Goal: Task Accomplishment & Management: Use online tool/utility

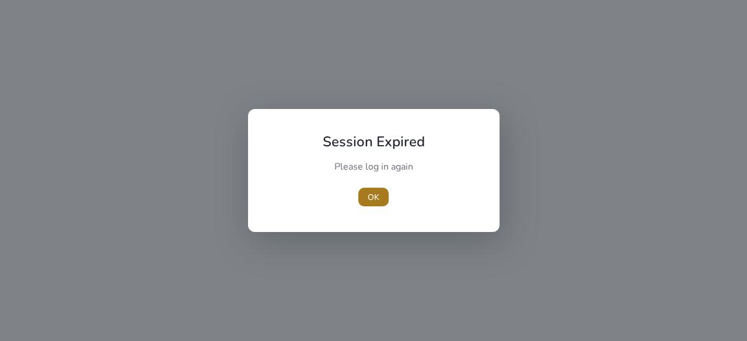
click at [368, 198] on span "OK" at bounding box center [374, 197] width 12 height 12
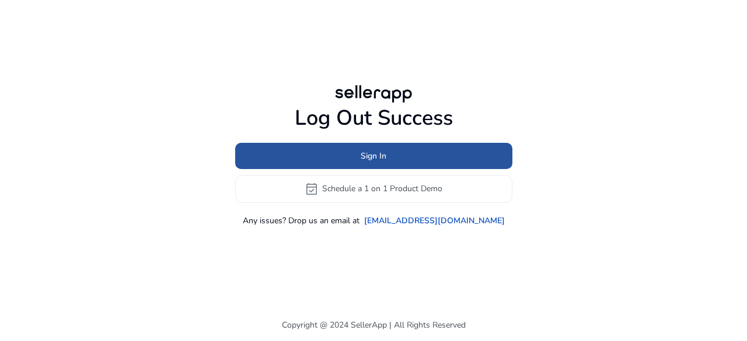
click at [381, 162] on span "Sign In" at bounding box center [374, 156] width 26 height 12
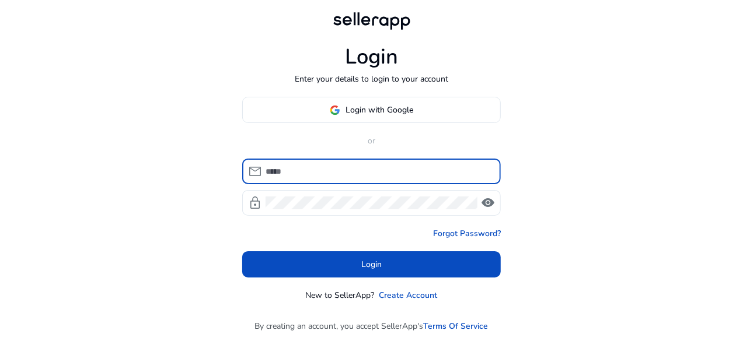
type input "**********"
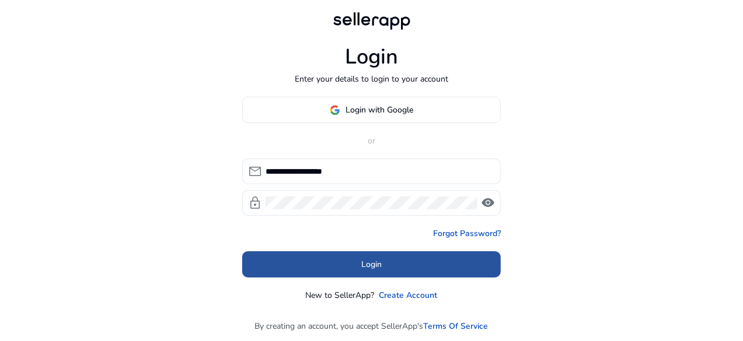
click at [368, 268] on span "Login" at bounding box center [371, 265] width 20 height 12
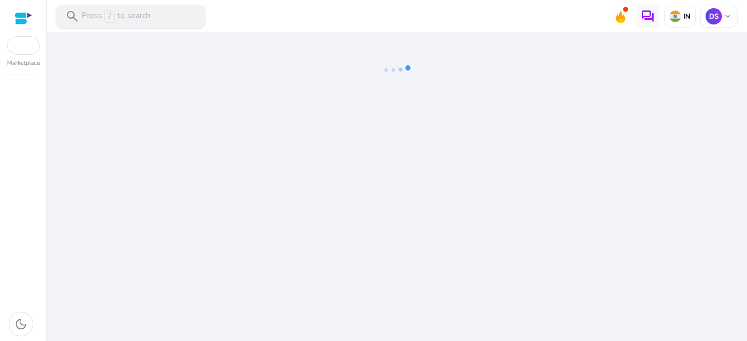
click at [90, 12] on p "Press / to search" at bounding box center [116, 16] width 69 height 13
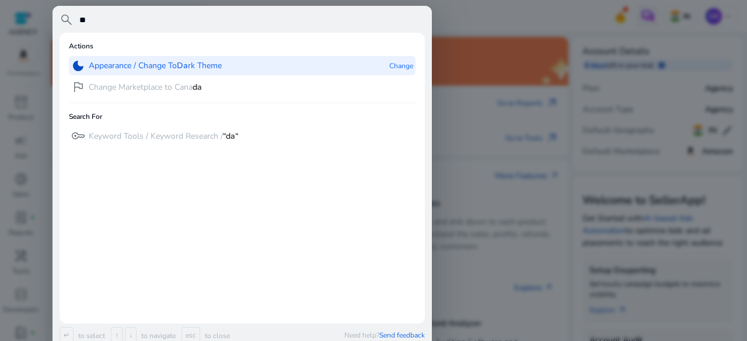
type input "**"
click at [102, 71] on p "Appearance / Change To Da rk Theme" at bounding box center [155, 66] width 133 height 12
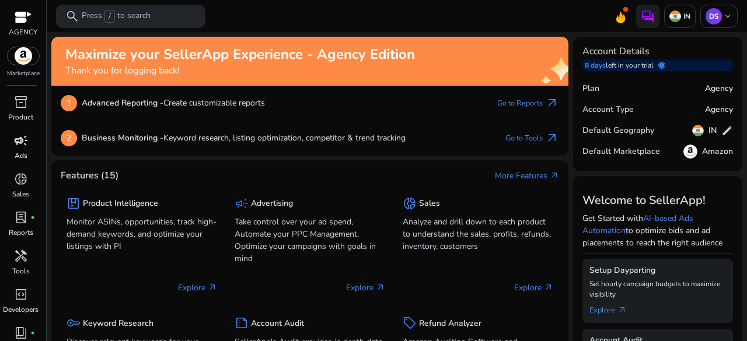
click at [15, 156] on p "Ads" at bounding box center [21, 156] width 13 height 11
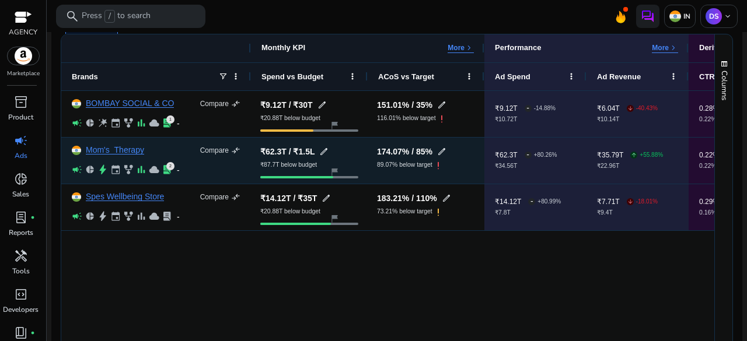
scroll to position [118, 0]
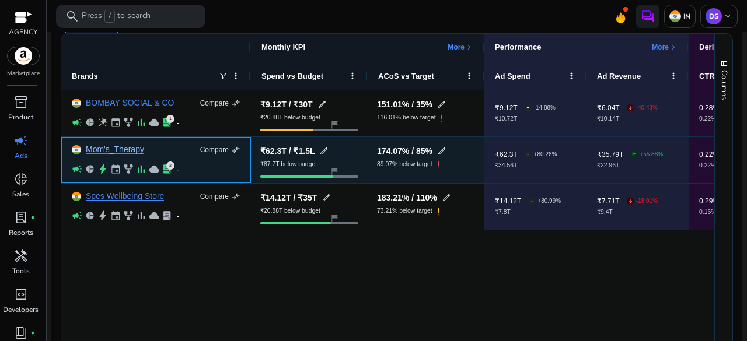
click at [134, 146] on link "Mom's_Therapy" at bounding box center [115, 149] width 58 height 9
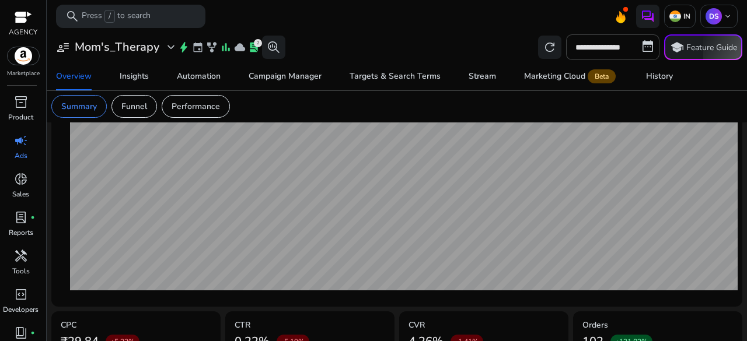
scroll to position [431, 0]
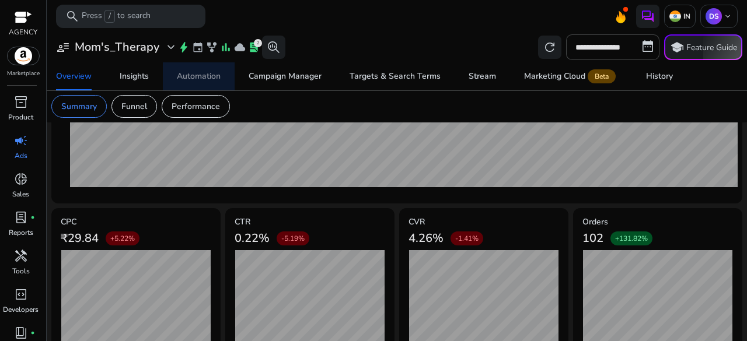
click at [215, 76] on div "Automation" at bounding box center [199, 76] width 44 height 8
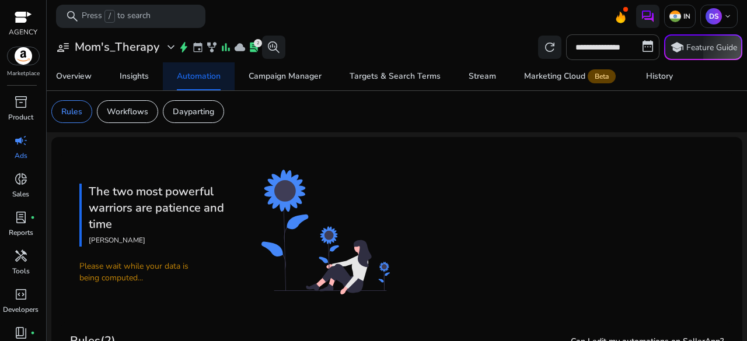
click at [190, 86] on span "Automation" at bounding box center [199, 76] width 44 height 28
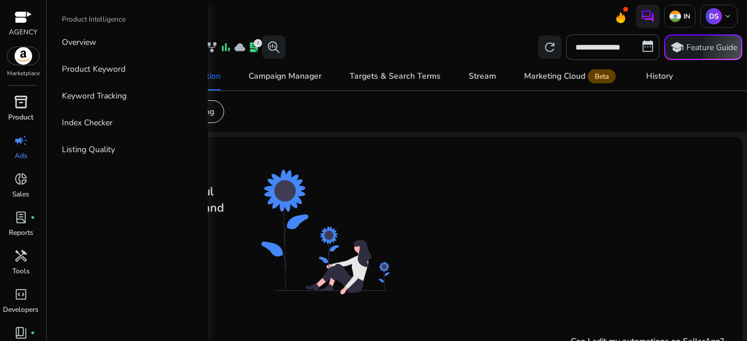
click at [29, 112] on p "Product" at bounding box center [20, 117] width 25 height 11
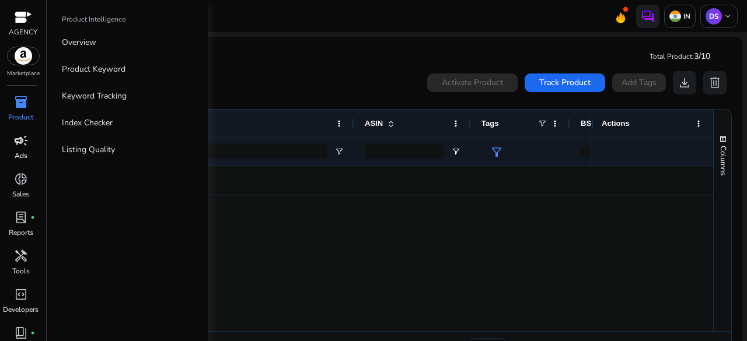
click at [23, 139] on span "campaign" at bounding box center [21, 141] width 14 height 14
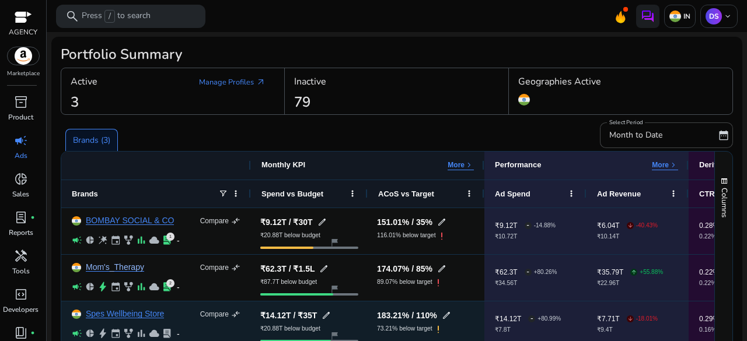
scroll to position [72, 0]
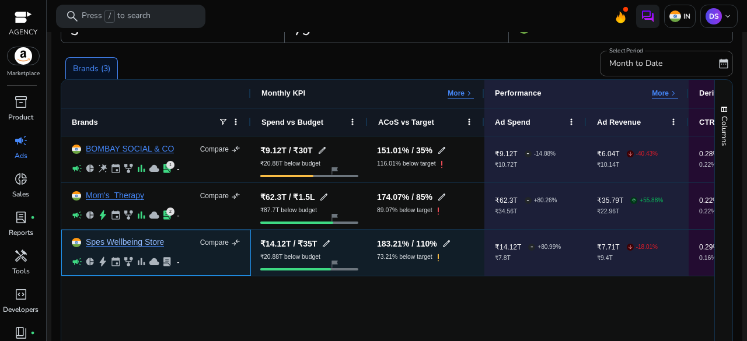
click at [137, 239] on link "Spes Wellbeing Store" at bounding box center [125, 242] width 78 height 9
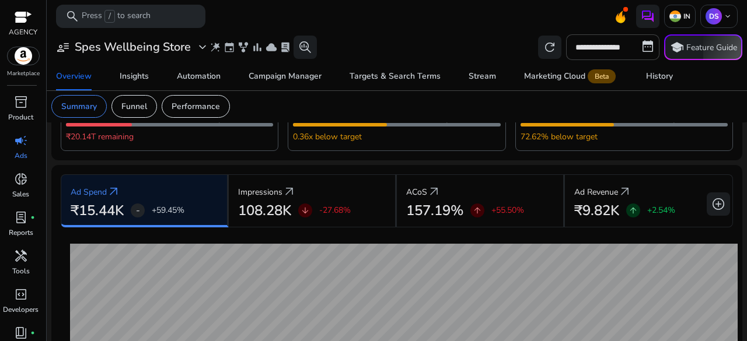
scroll to position [86, 0]
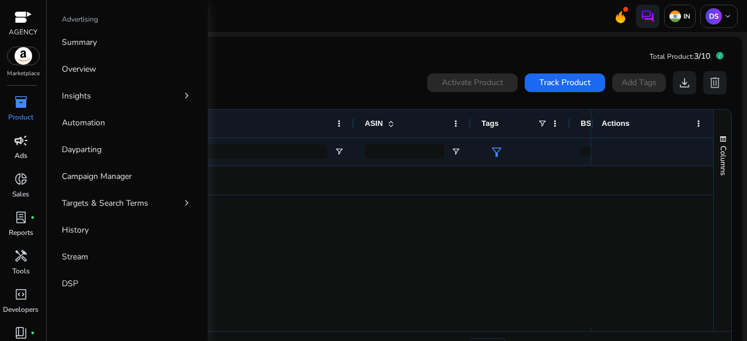
click at [26, 148] on span "campaign" at bounding box center [21, 141] width 14 height 14
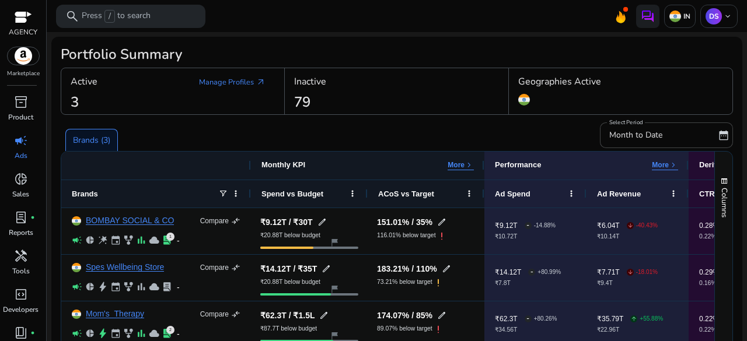
scroll to position [118, 0]
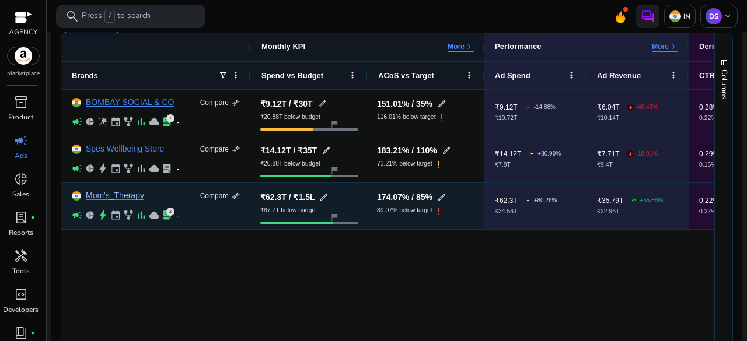
click at [109, 194] on link "Mom's_Therapy" at bounding box center [115, 195] width 58 height 9
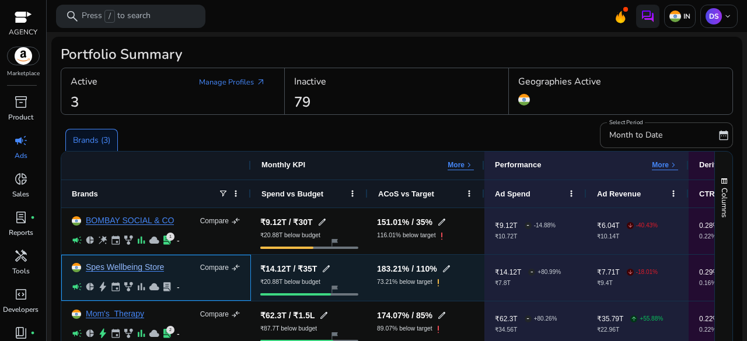
click at [116, 267] on link "Spes Wellbeing Store" at bounding box center [125, 267] width 78 height 9
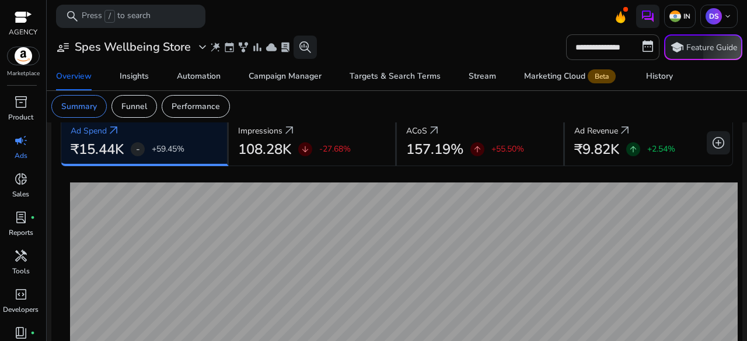
scroll to position [244, 0]
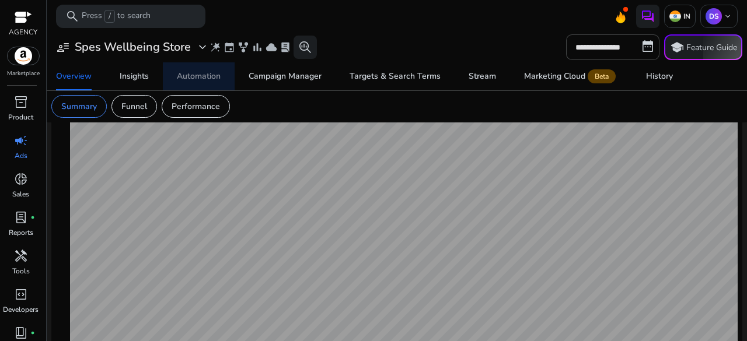
click at [207, 68] on span "Automation" at bounding box center [199, 76] width 44 height 28
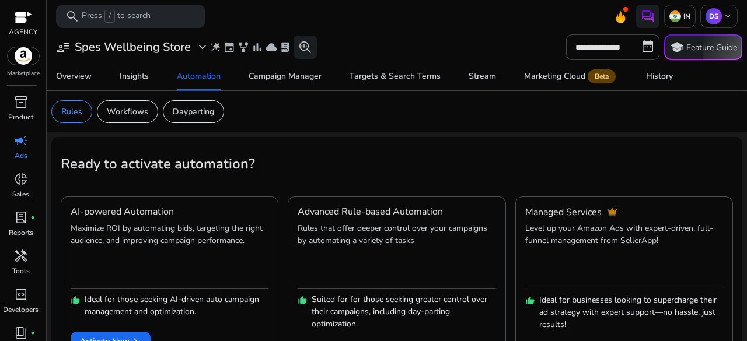
scroll to position [41, 0]
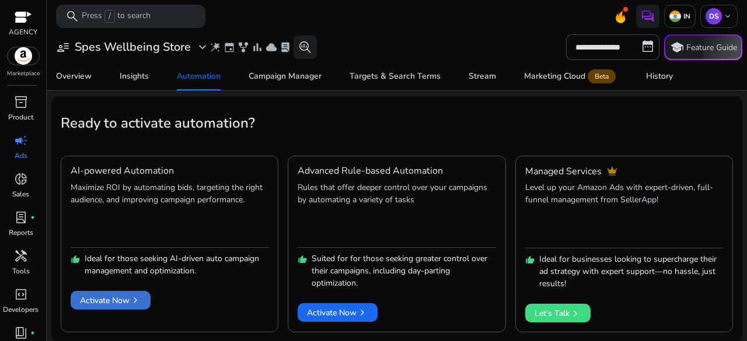
click at [113, 301] on span "Activate Now chevron_right" at bounding box center [110, 301] width 61 height 12
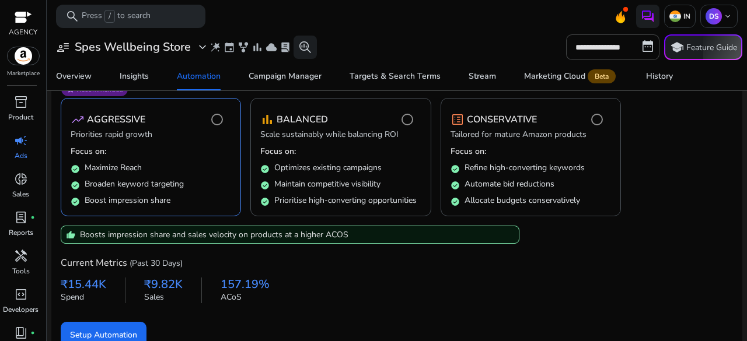
scroll to position [135, 0]
click at [326, 145] on p "Focus on:" at bounding box center [340, 151] width 160 height 12
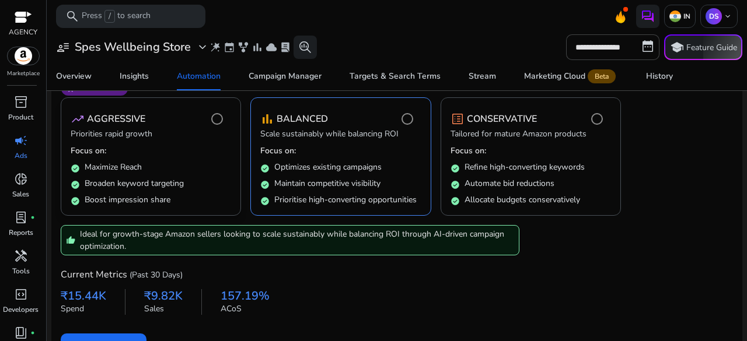
click at [156, 150] on p "Focus on:" at bounding box center [151, 151] width 160 height 12
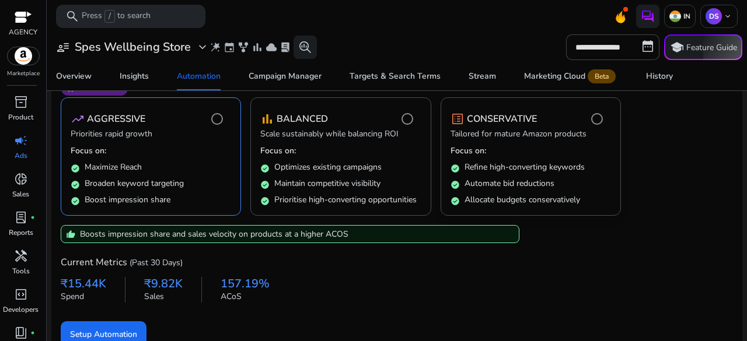
click at [493, 144] on mat-card "list_alt CONSERVATIVE Tailored for mature Amazon products Focus on: check_circl…" at bounding box center [531, 156] width 180 height 119
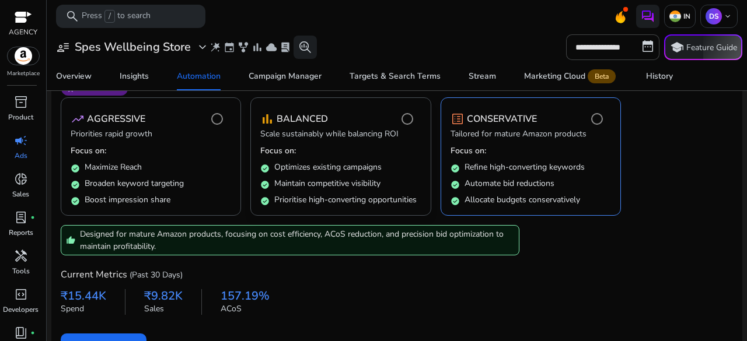
click at [379, 120] on div "bar_chart BALANCED" at bounding box center [340, 118] width 160 height 23
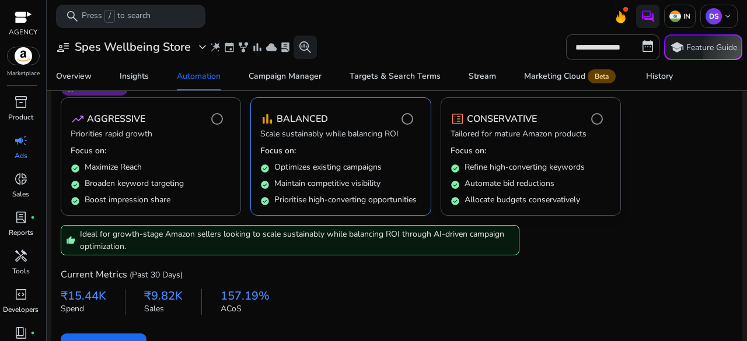
click at [521, 120] on p "CONSERVATIVE" at bounding box center [502, 119] width 70 height 14
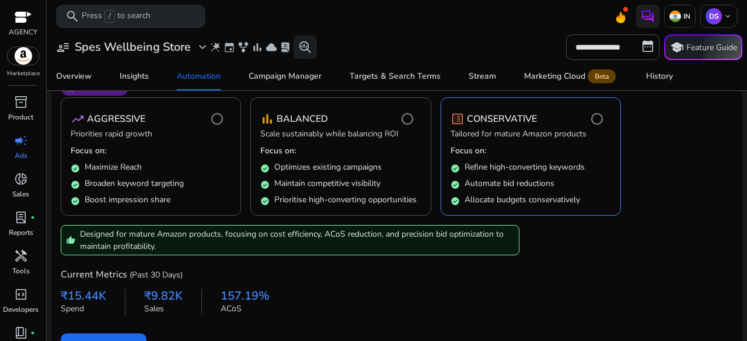
click at [361, 134] on p "Scale sustainably while balancing ROI" at bounding box center [340, 135] width 160 height 14
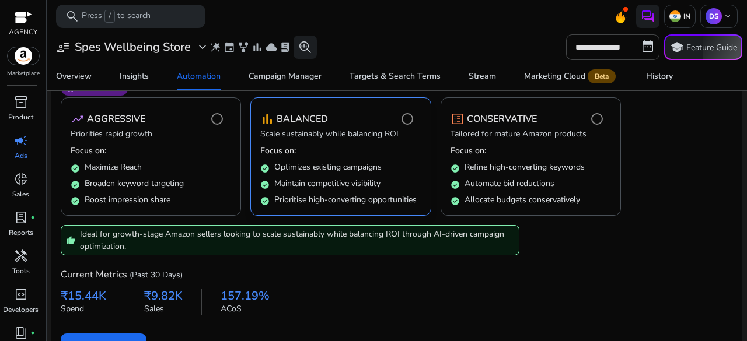
scroll to position [162, 0]
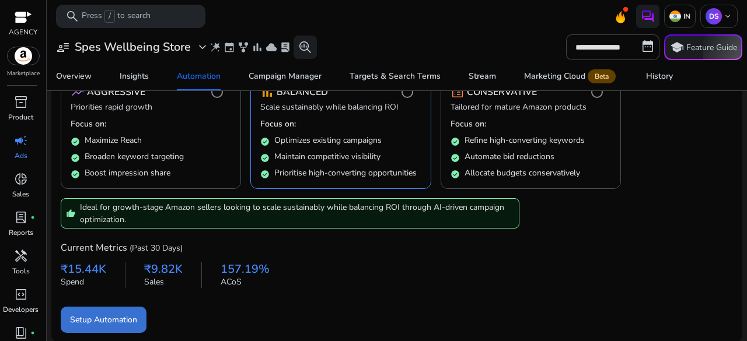
click at [140, 318] on span "submit" at bounding box center [104, 320] width 86 height 28
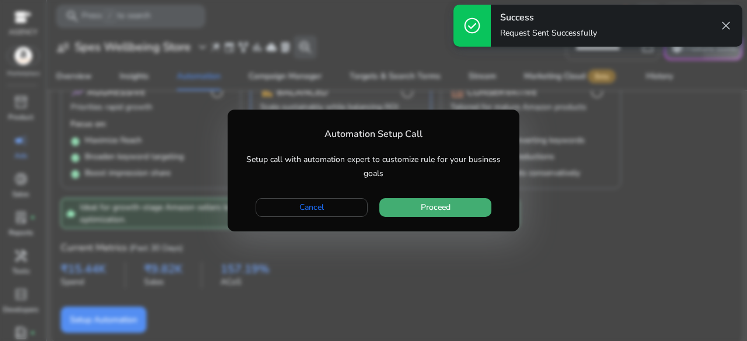
scroll to position [0, 0]
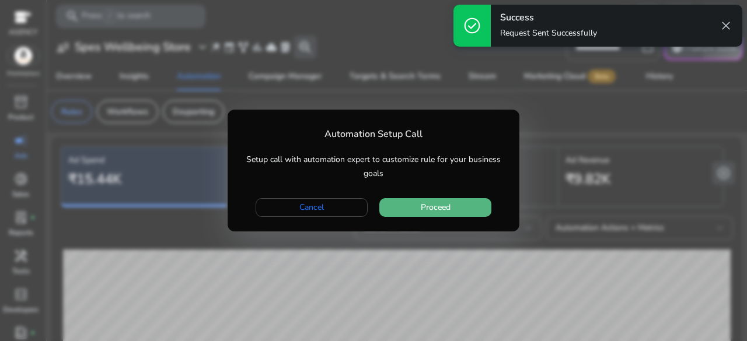
click at [425, 203] on span "Proceed" at bounding box center [436, 207] width 30 height 12
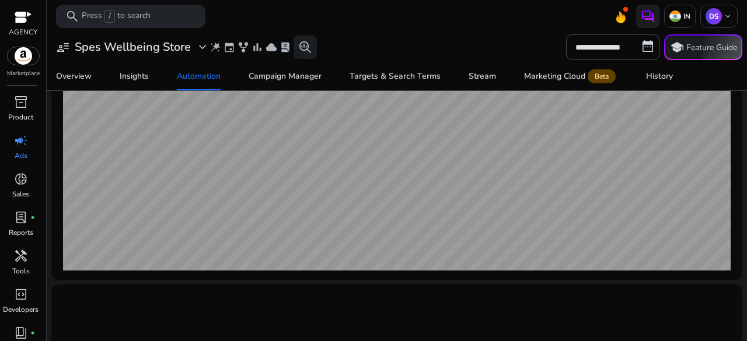
scroll to position [383, 0]
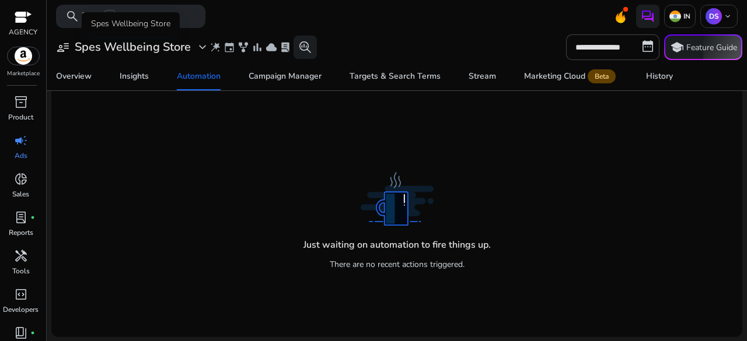
click at [169, 44] on h3 "Spes Wellbeing Store" at bounding box center [133, 47] width 116 height 14
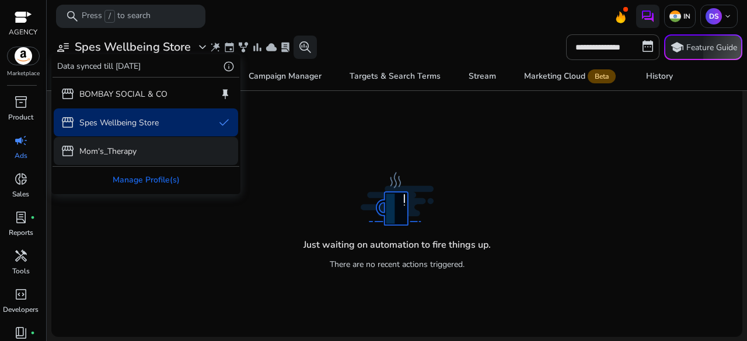
click at [126, 152] on p "Mom's_Therapy" at bounding box center [107, 151] width 57 height 12
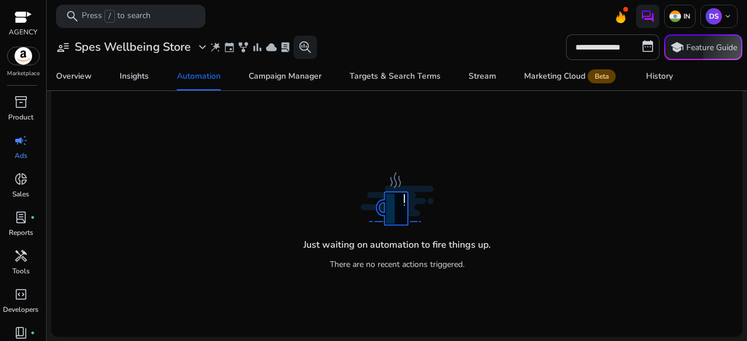
scroll to position [0, 0]
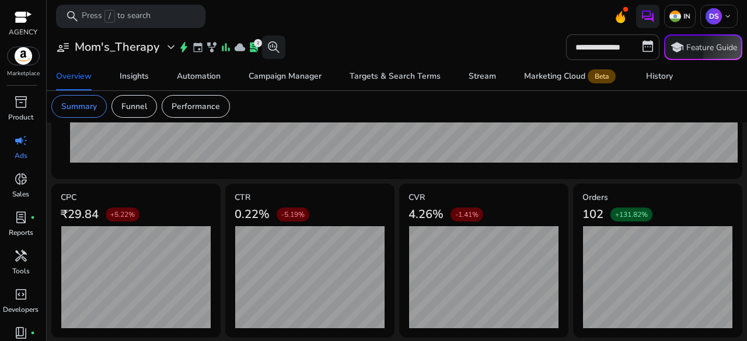
scroll to position [455, 0]
click at [204, 81] on div "Automation" at bounding box center [199, 76] width 44 height 8
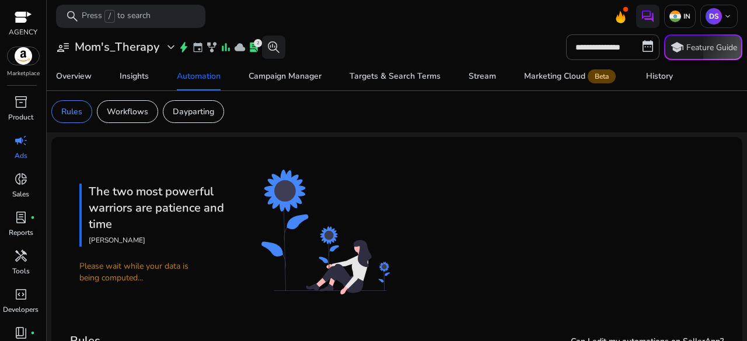
scroll to position [134, 0]
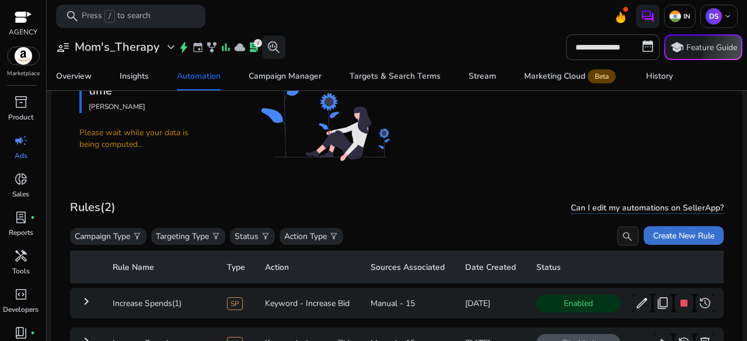
click at [668, 241] on span "Create New Rule" at bounding box center [683, 236] width 61 height 12
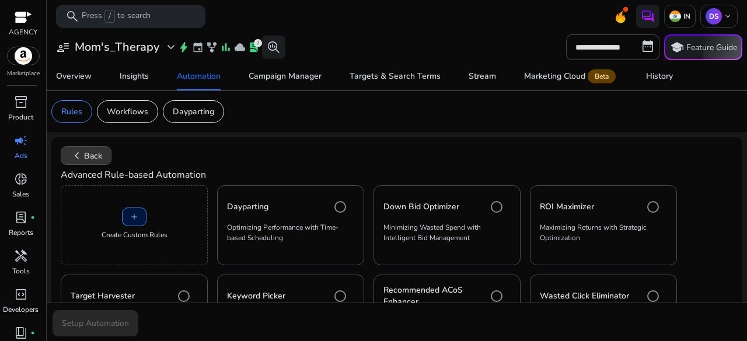
click at [85, 156] on span "chevron_left Back" at bounding box center [86, 156] width 32 height 14
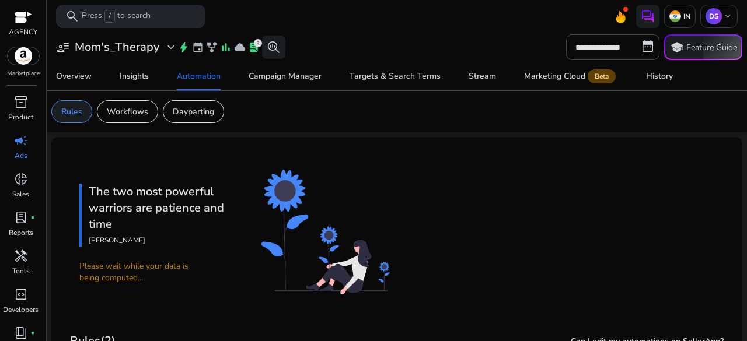
click at [70, 106] on p "Rules" at bounding box center [71, 112] width 21 height 12
click at [200, 83] on span "Automation" at bounding box center [199, 76] width 44 height 28
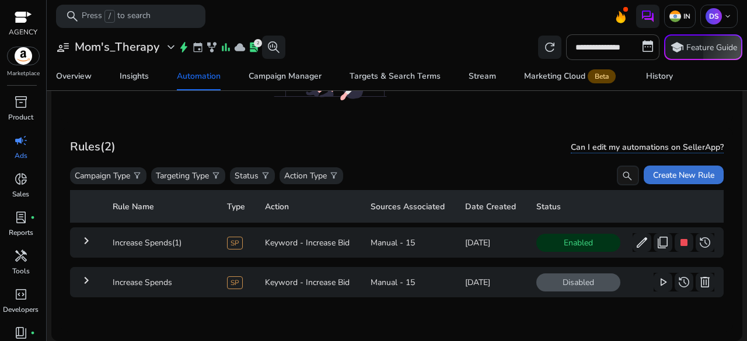
click at [668, 172] on span "Create New Rule" at bounding box center [683, 175] width 61 height 12
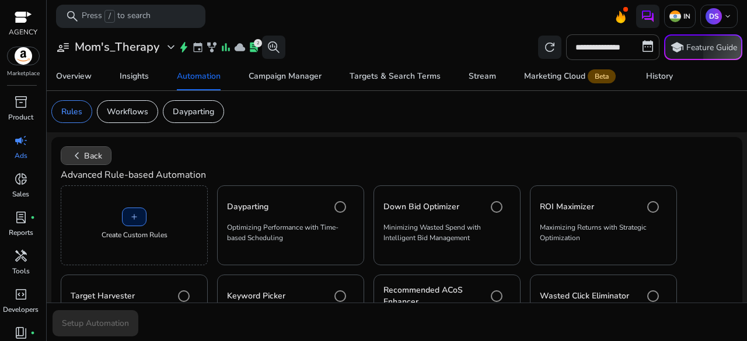
click at [84, 157] on span "chevron_left Back" at bounding box center [86, 156] width 32 height 14
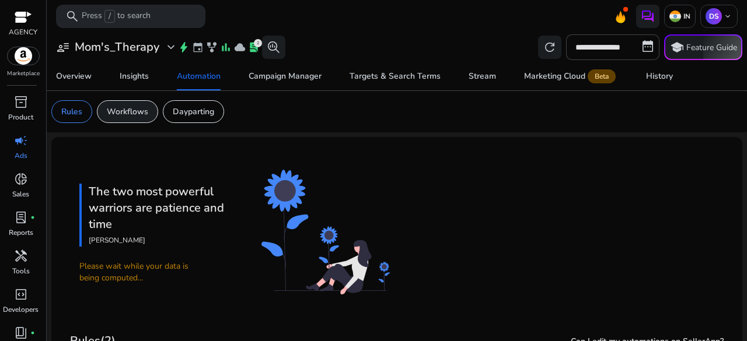
click at [145, 114] on p "Workflows" at bounding box center [127, 112] width 41 height 12
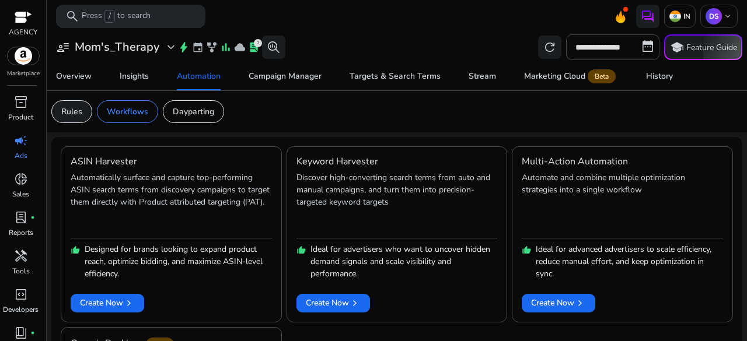
click at [69, 106] on p "Rules" at bounding box center [71, 112] width 21 height 12
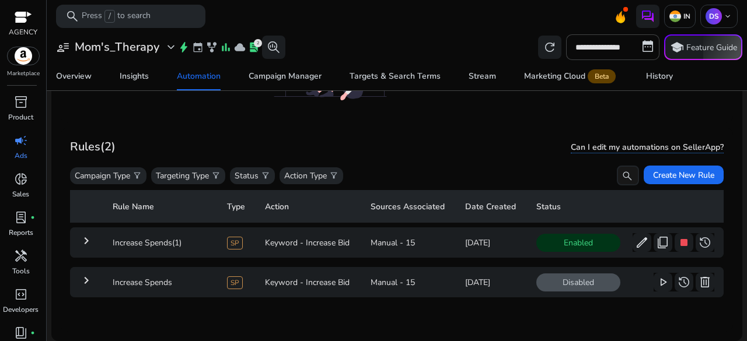
scroll to position [81, 0]
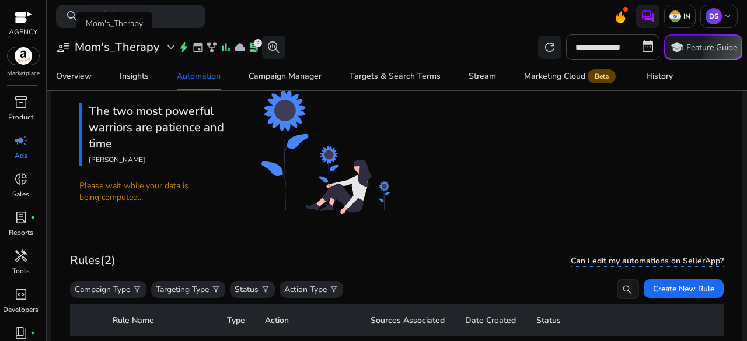
click at [90, 47] on h3 "Mom's_Therapy" at bounding box center [117, 47] width 85 height 14
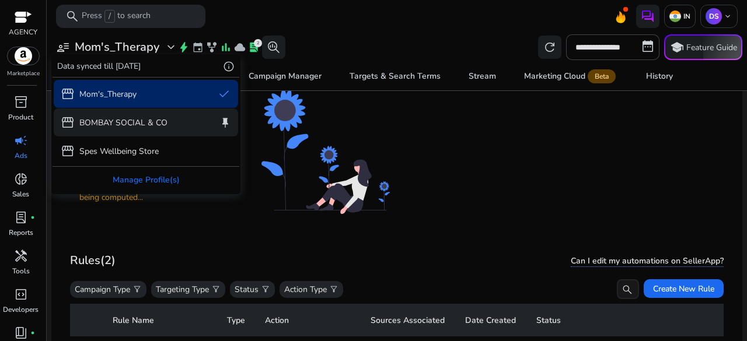
click at [100, 121] on p "BOMBAY SOCIAL & CO" at bounding box center [123, 123] width 88 height 12
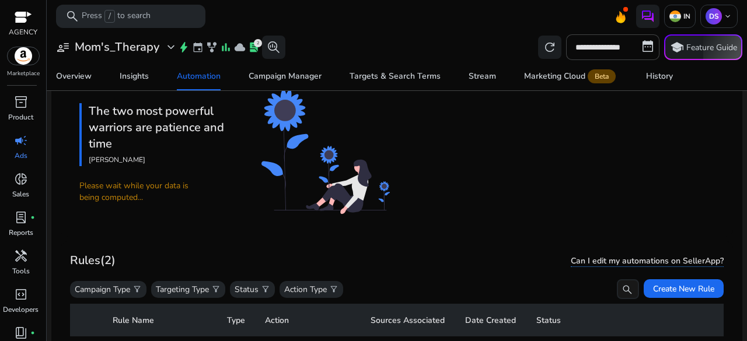
scroll to position [0, 0]
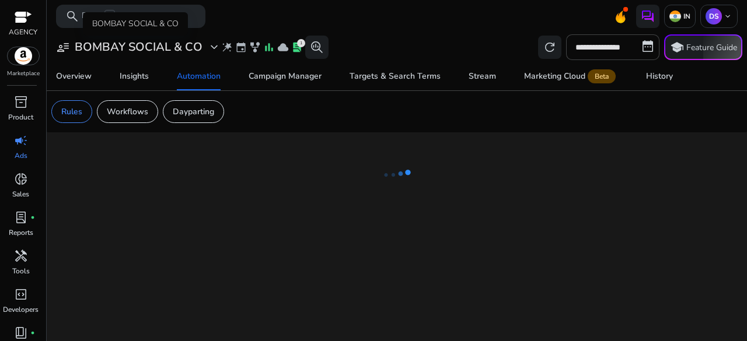
click at [128, 42] on h3 "BOMBAY SOCIAL & CO" at bounding box center [139, 47] width 128 height 14
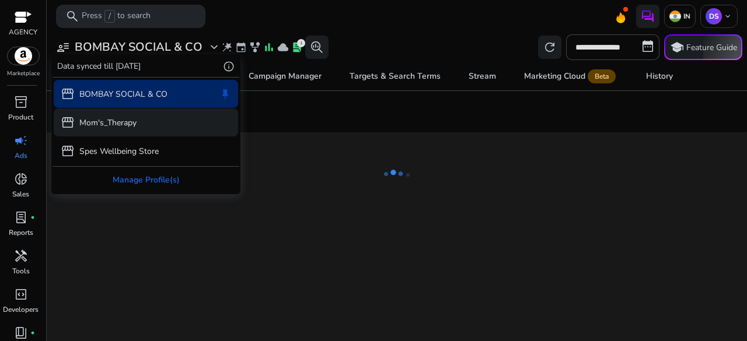
click at [169, 121] on div "storefront Mom's_Therapy" at bounding box center [146, 123] width 184 height 28
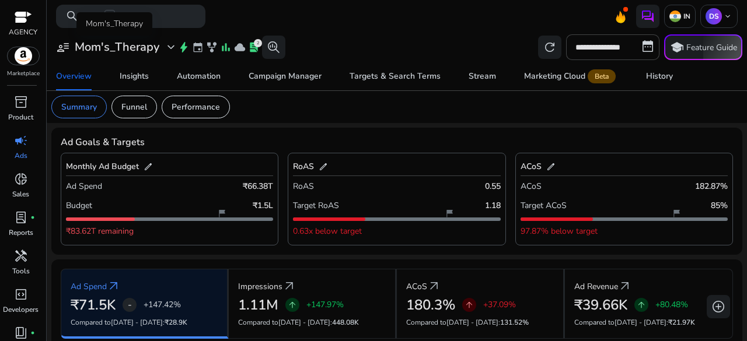
click at [144, 45] on h3 "Mom's_Therapy" at bounding box center [117, 47] width 85 height 14
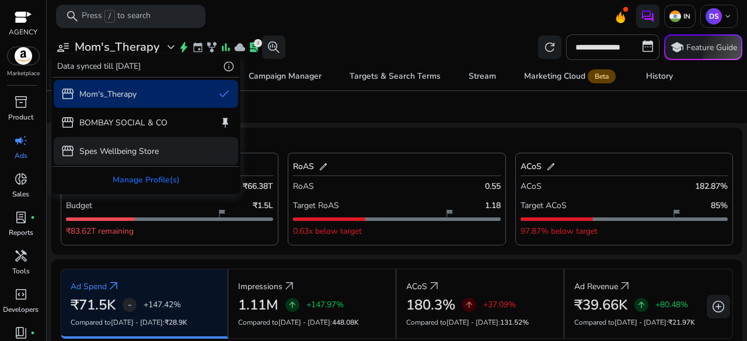
click at [139, 153] on p "Spes Wellbeing Store" at bounding box center [118, 151] width 79 height 12
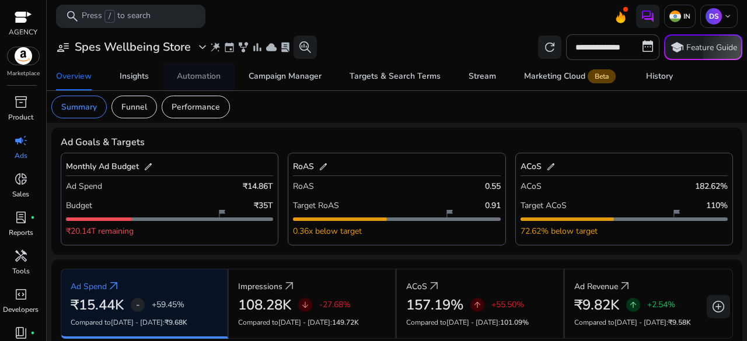
click at [213, 74] on div "Automation" at bounding box center [199, 76] width 44 height 8
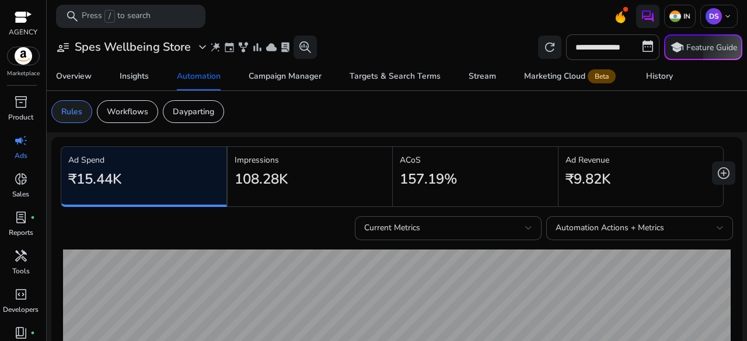
click at [70, 113] on p "Rules" at bounding box center [71, 112] width 21 height 12
click at [129, 53] on h3 "Spes Wellbeing Store" at bounding box center [133, 47] width 116 height 14
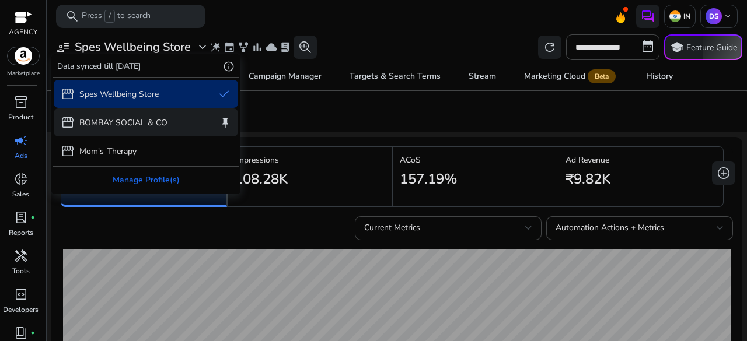
click at [123, 135] on div "storefront BOMBAY SOCIAL & CO keep" at bounding box center [146, 123] width 184 height 28
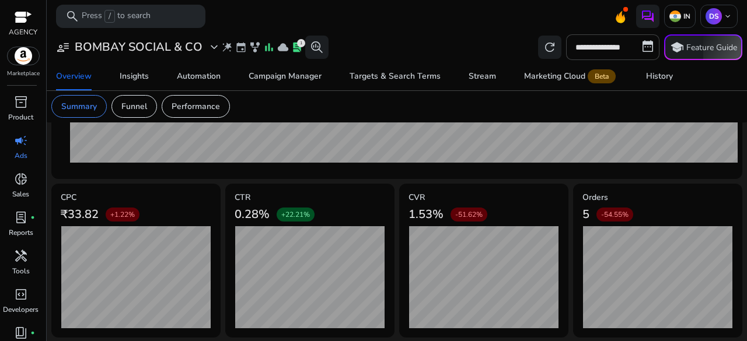
scroll to position [455, 0]
click at [82, 114] on div "Summary" at bounding box center [78, 106] width 55 height 23
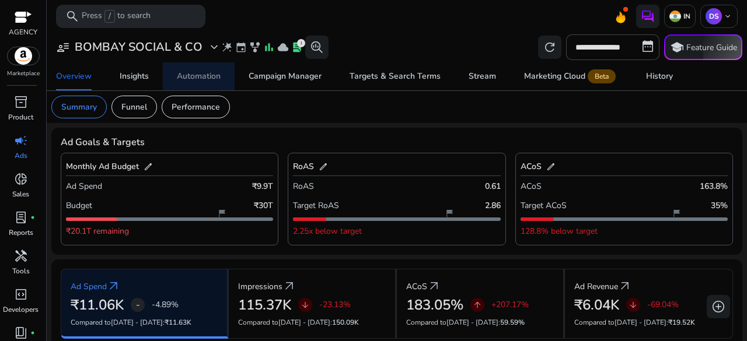
click at [212, 88] on span "Automation" at bounding box center [199, 76] width 44 height 28
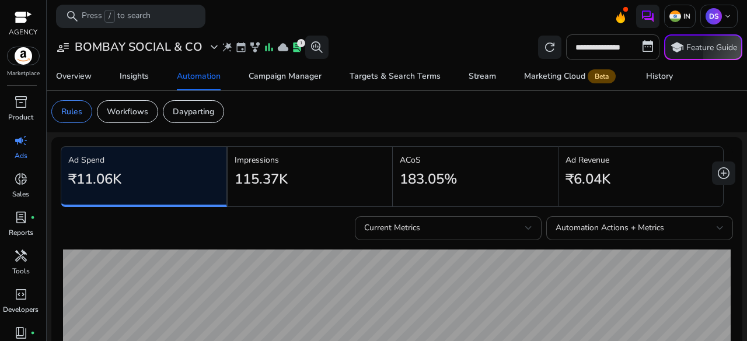
scroll to position [383, 0]
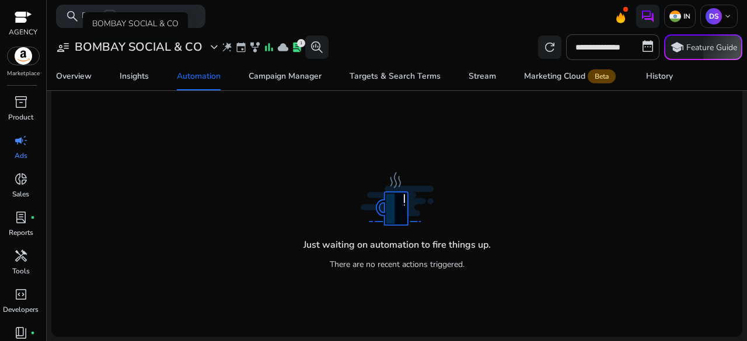
click at [146, 36] on div "BOMBAY SOCIAL & CO" at bounding box center [135, 23] width 105 height 23
